Goal: Find specific page/section

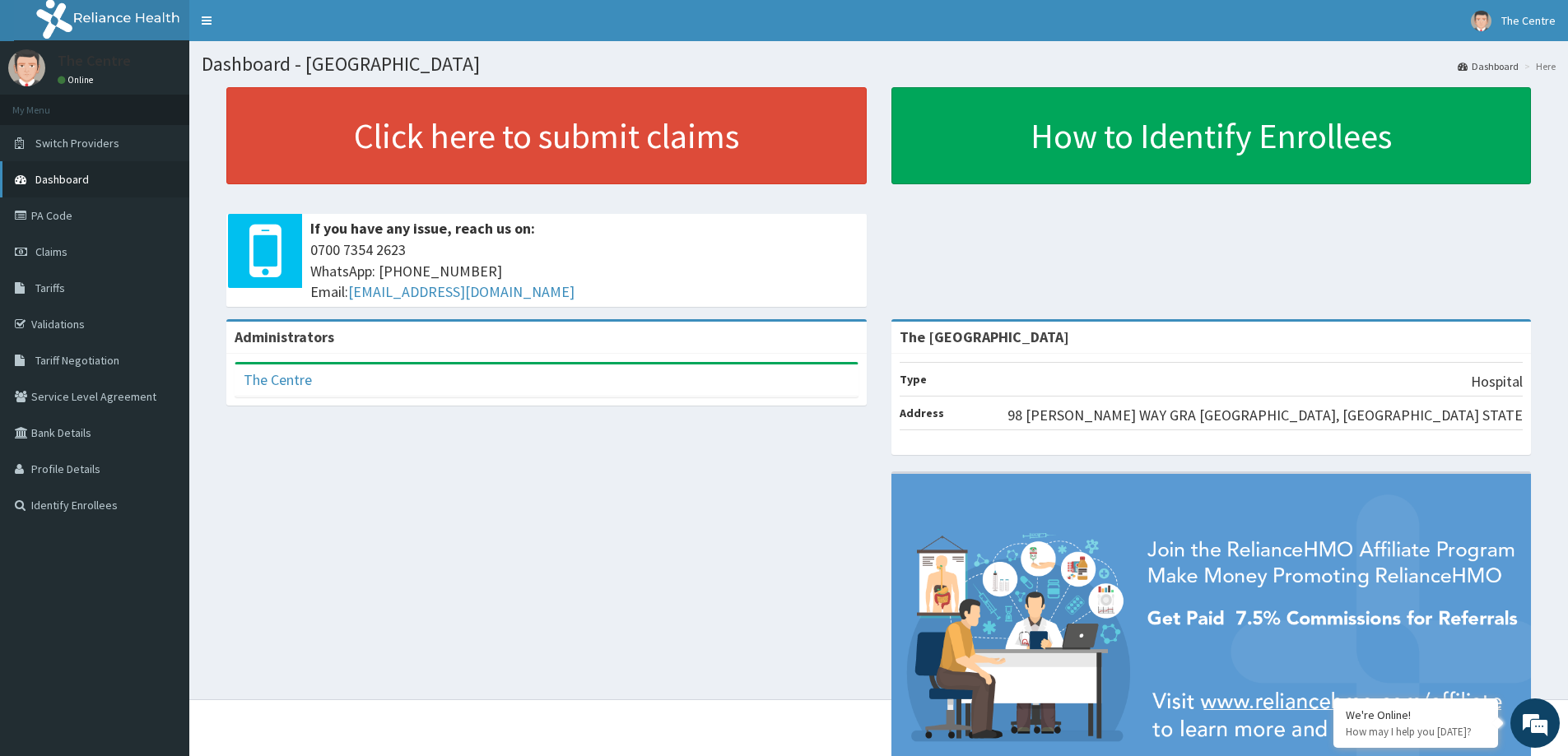
click at [84, 175] on span "Dashboard" at bounding box center [62, 179] width 53 height 15
click at [75, 154] on link "Switch Providers" at bounding box center [94, 143] width 189 height 36
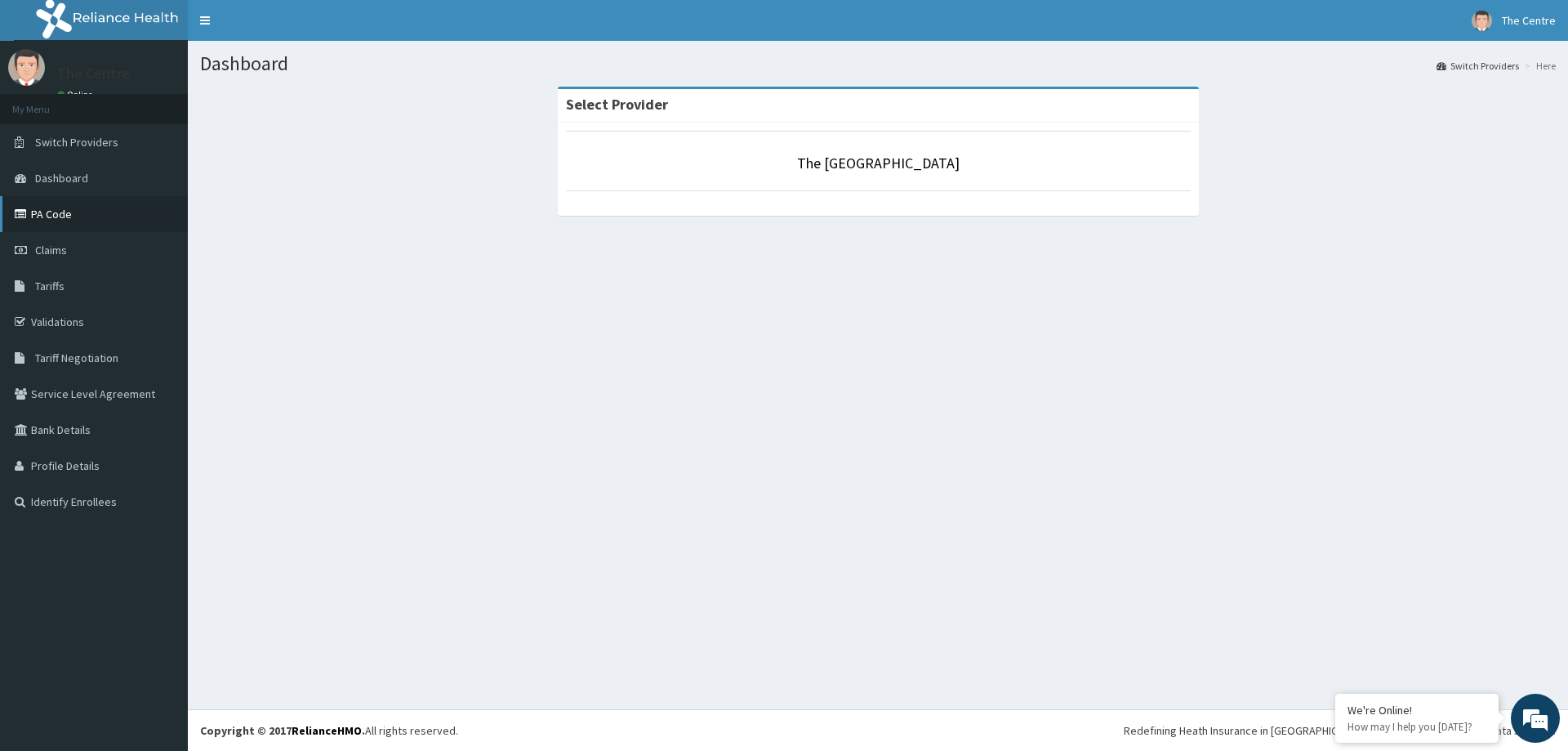
click at [67, 209] on link "PA Code" at bounding box center [93, 213] width 188 height 36
